Goal: Transaction & Acquisition: Purchase product/service

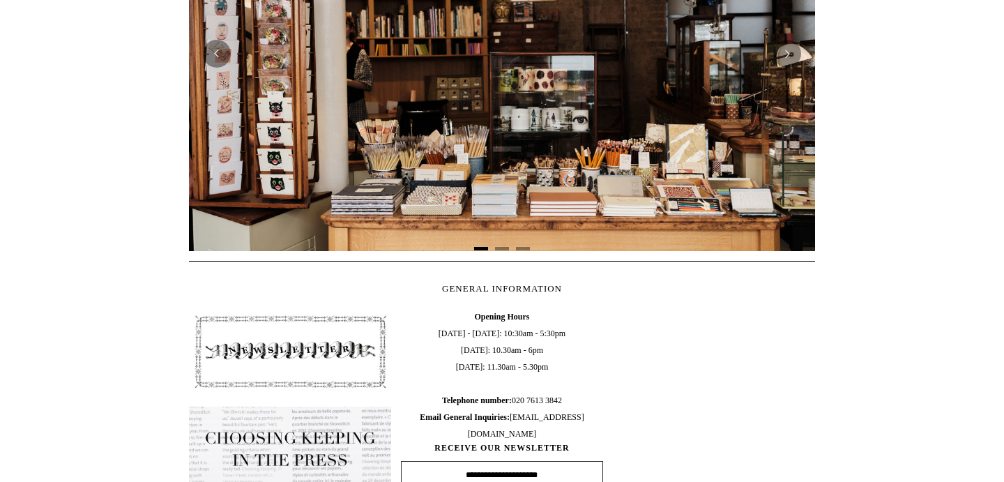
scroll to position [0, 1262]
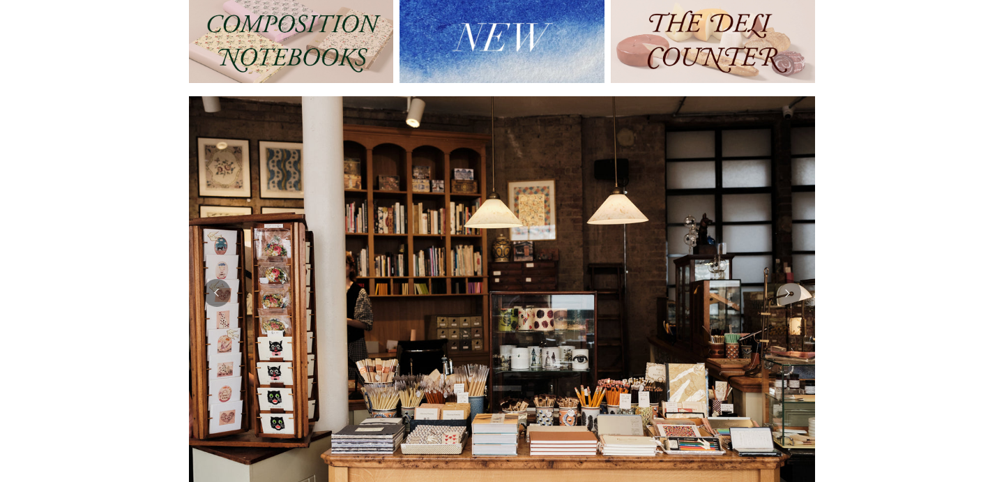
scroll to position [166, 0]
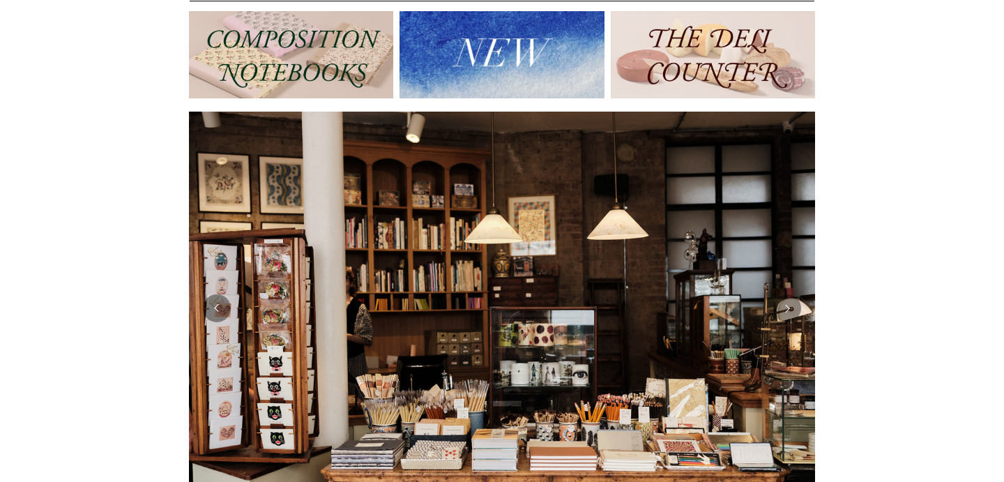
click at [342, 70] on img at bounding box center [291, 54] width 204 height 87
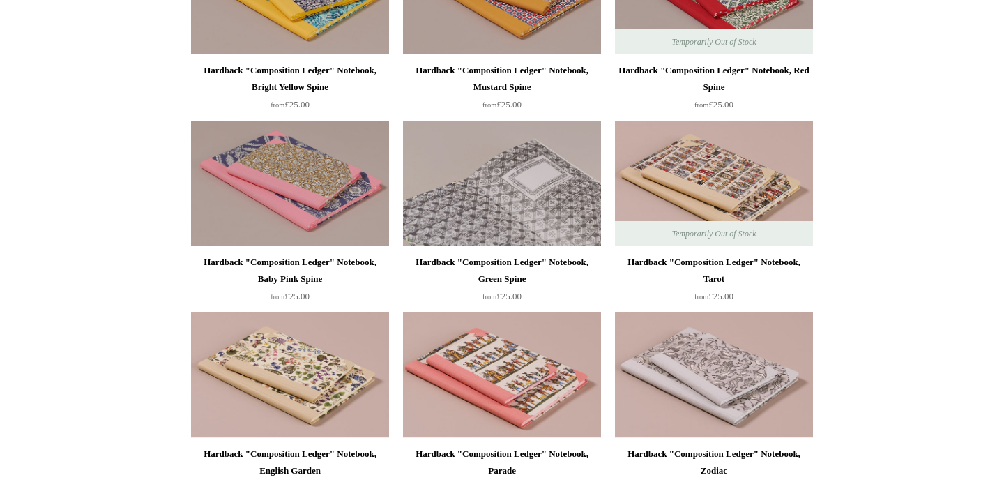
scroll to position [260, 0]
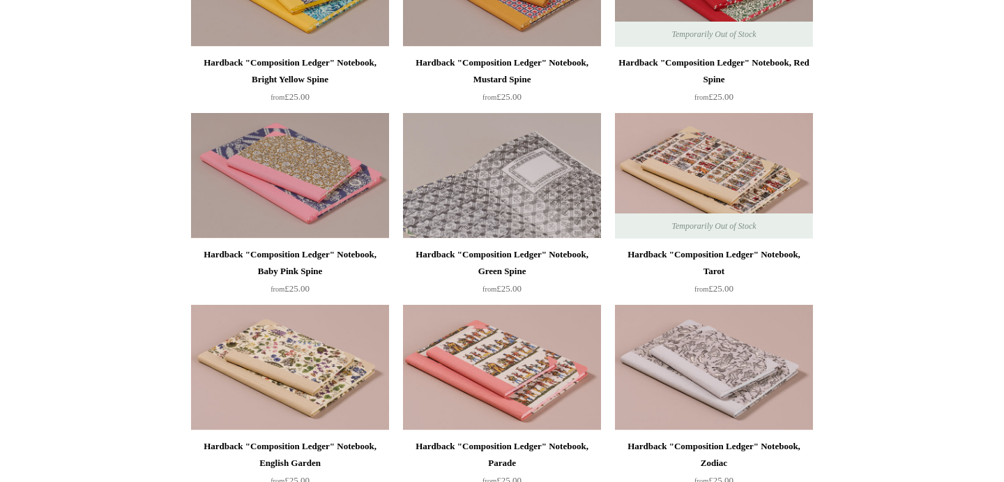
click at [510, 211] on img at bounding box center [502, 175] width 198 height 125
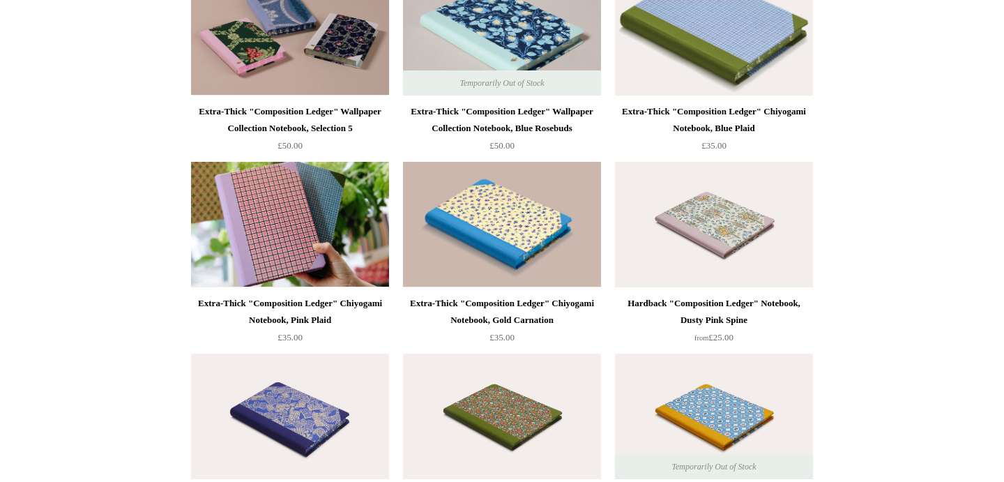
scroll to position [2210, 0]
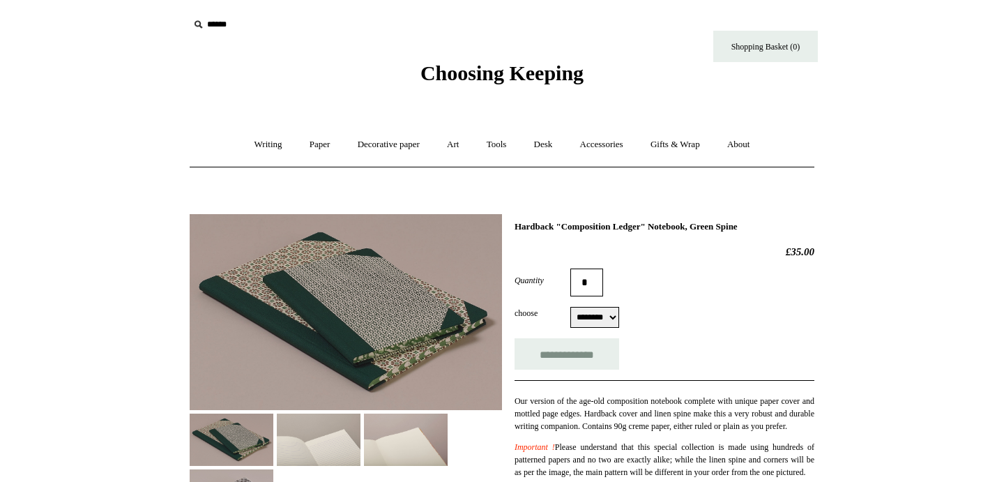
select select "********"
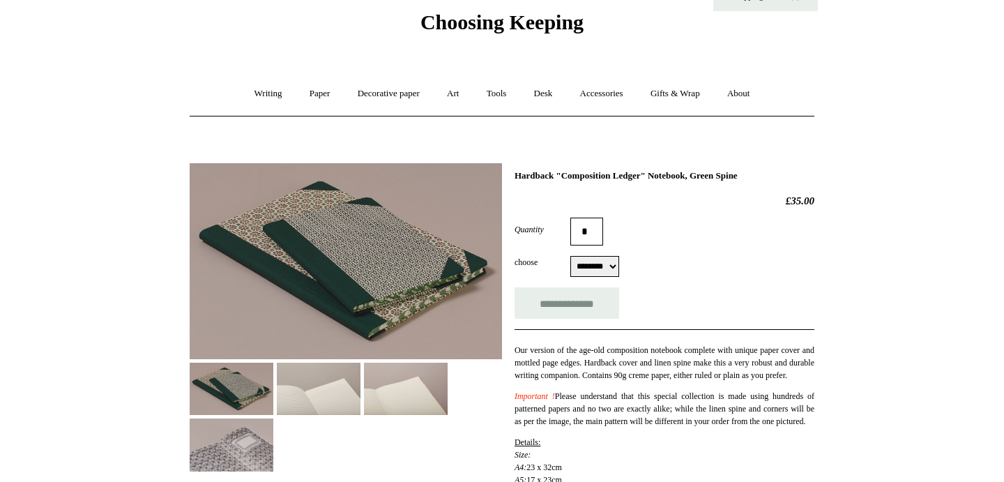
scroll to position [57, 0]
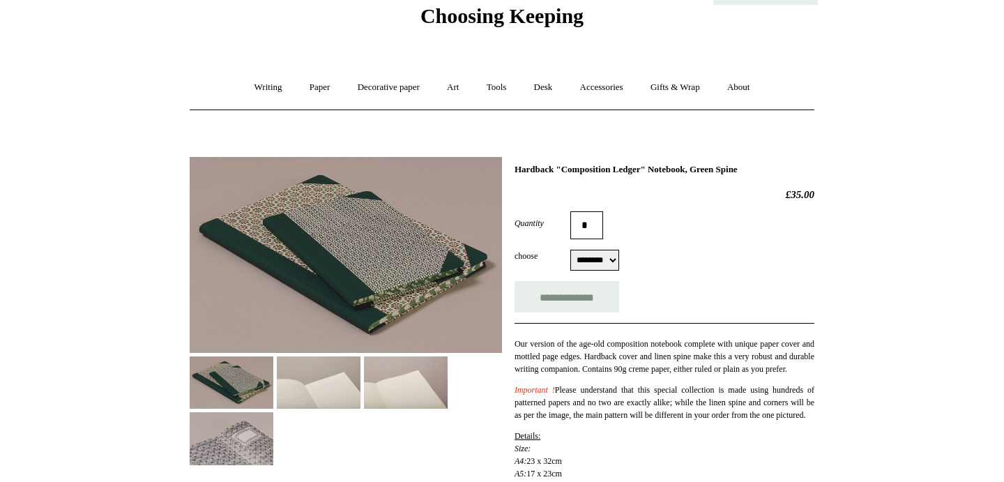
click at [323, 383] on img at bounding box center [319, 382] width 84 height 52
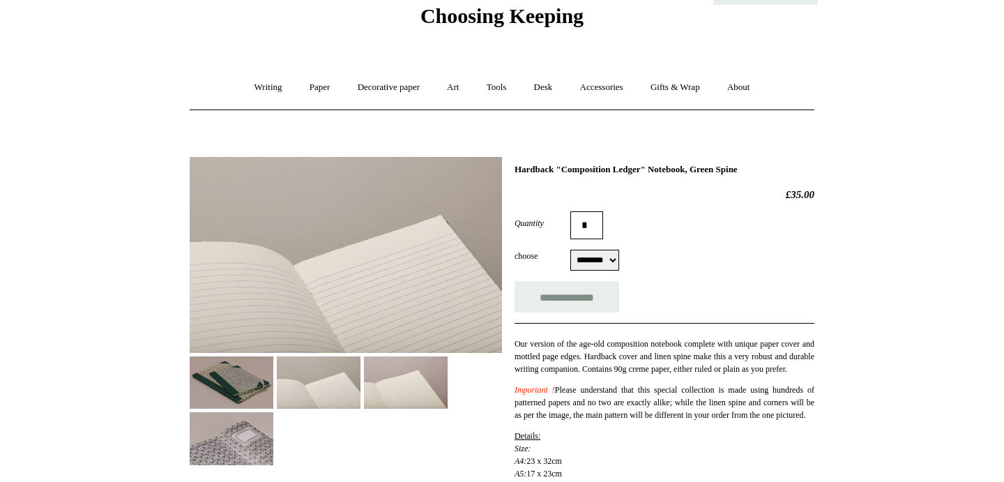
click at [392, 388] on img at bounding box center [406, 382] width 84 height 52
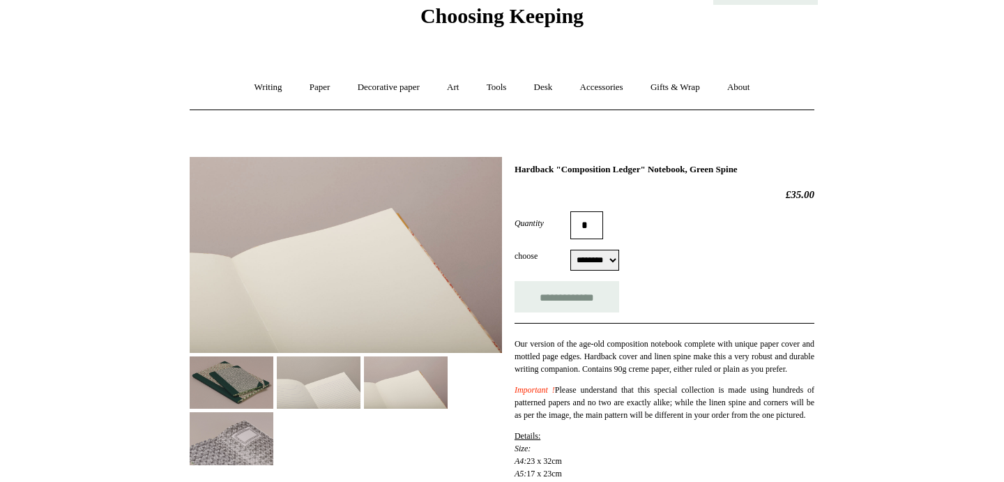
click at [215, 396] on img at bounding box center [232, 382] width 84 height 52
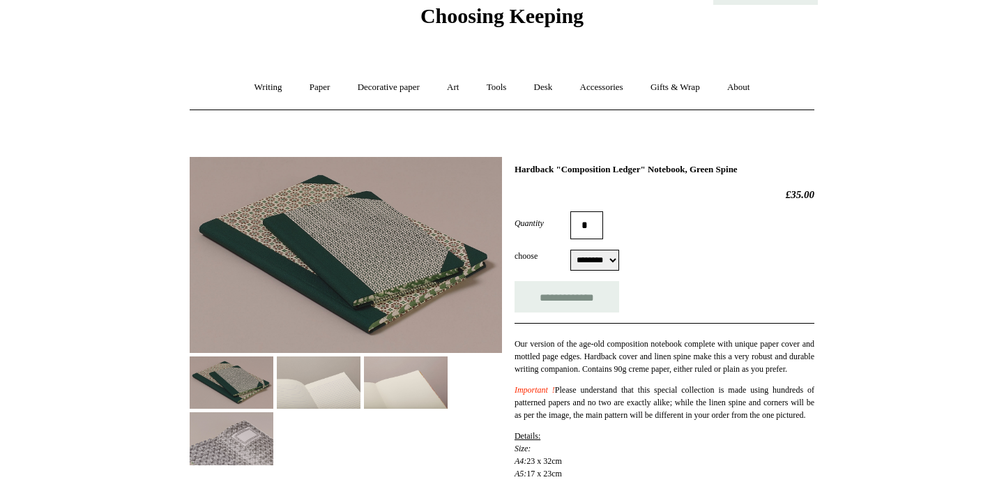
click at [320, 379] on img at bounding box center [319, 382] width 84 height 52
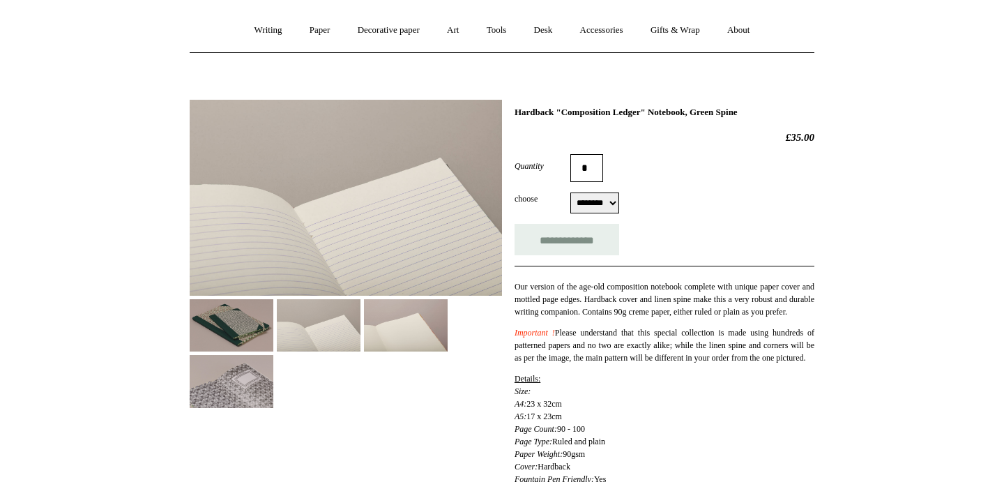
scroll to position [117, 0]
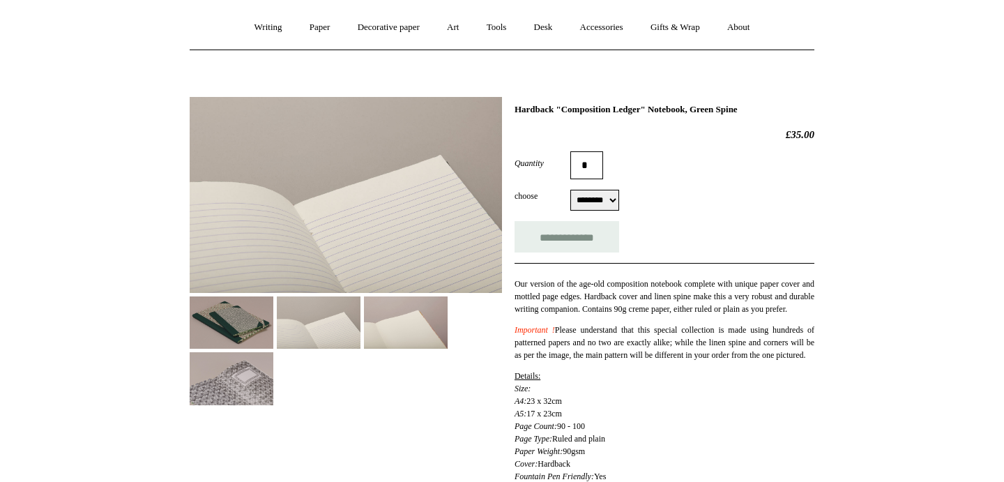
click at [237, 329] on img at bounding box center [232, 322] width 84 height 52
